Goal: Find specific page/section: Find specific page/section

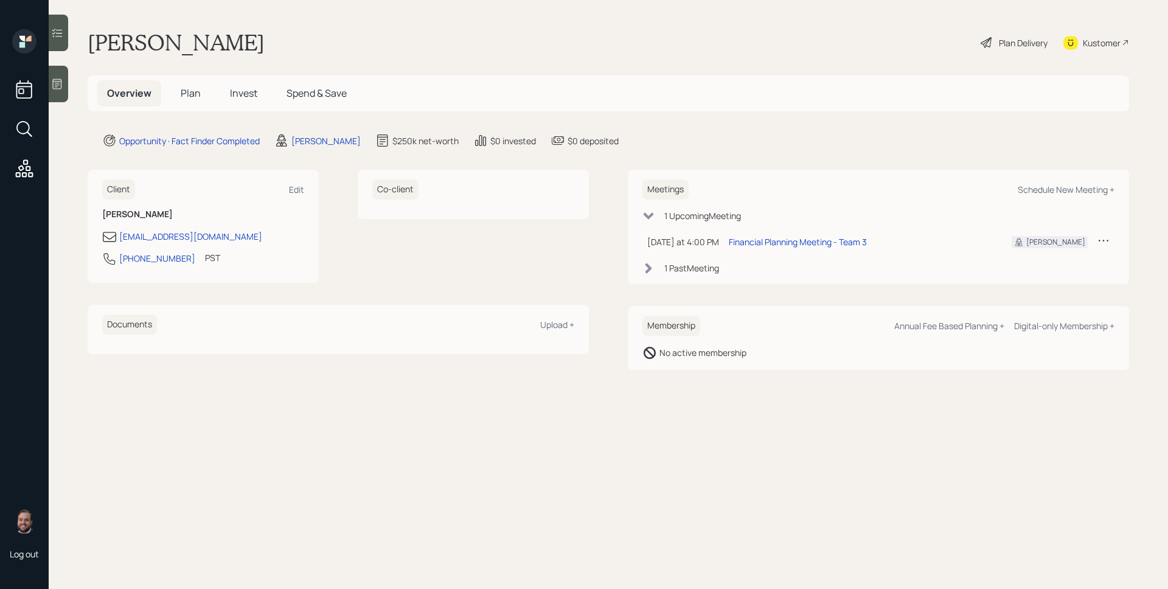
click at [58, 83] on icon at bounding box center [57, 84] width 12 height 12
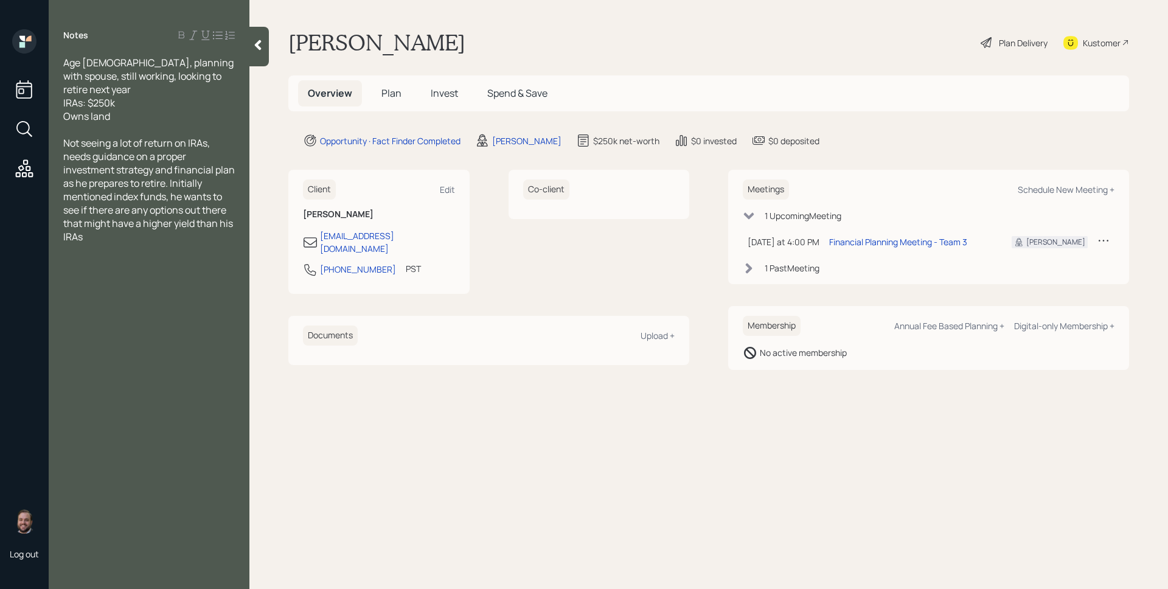
click at [394, 90] on span "Plan" at bounding box center [391, 92] width 20 height 13
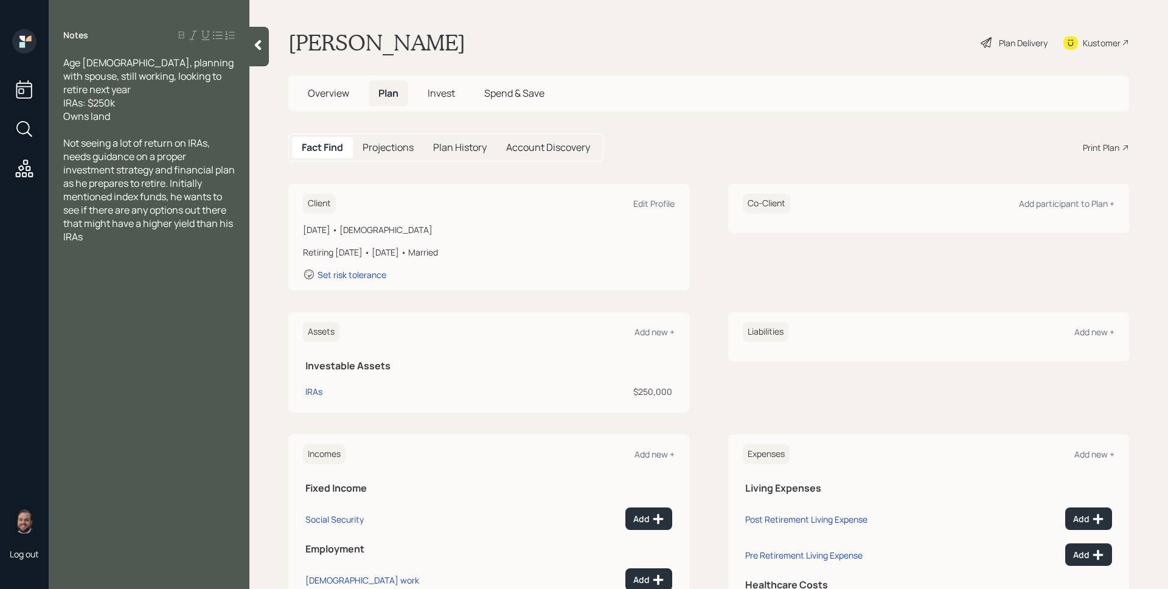
scroll to position [82, 0]
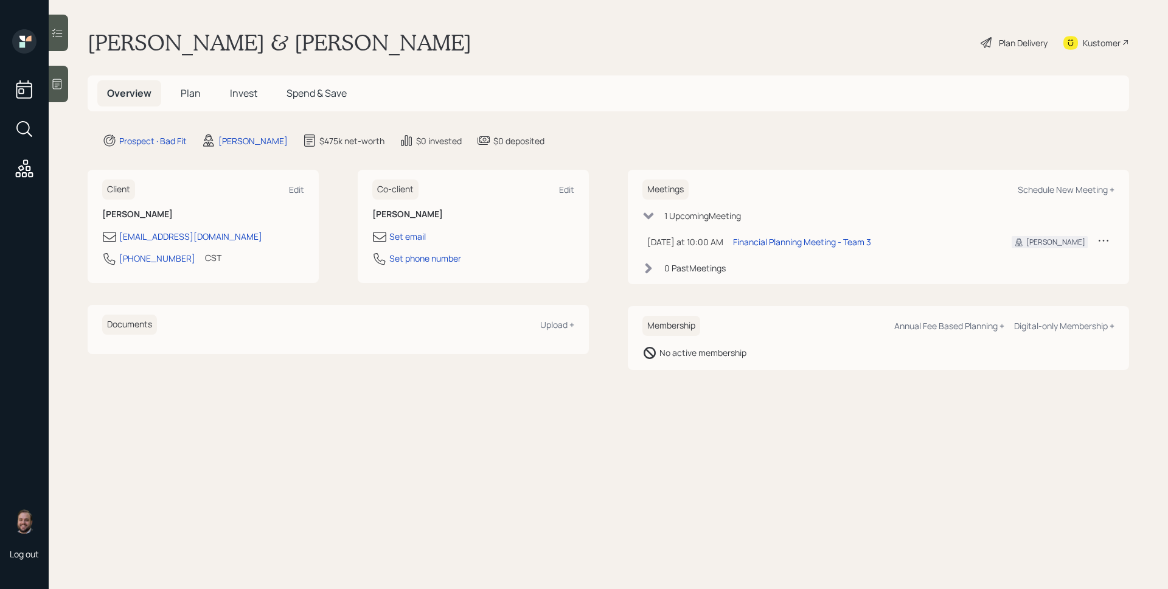
click at [58, 70] on div at bounding box center [58, 84] width 19 height 37
